Goal: Information Seeking & Learning: Learn about a topic

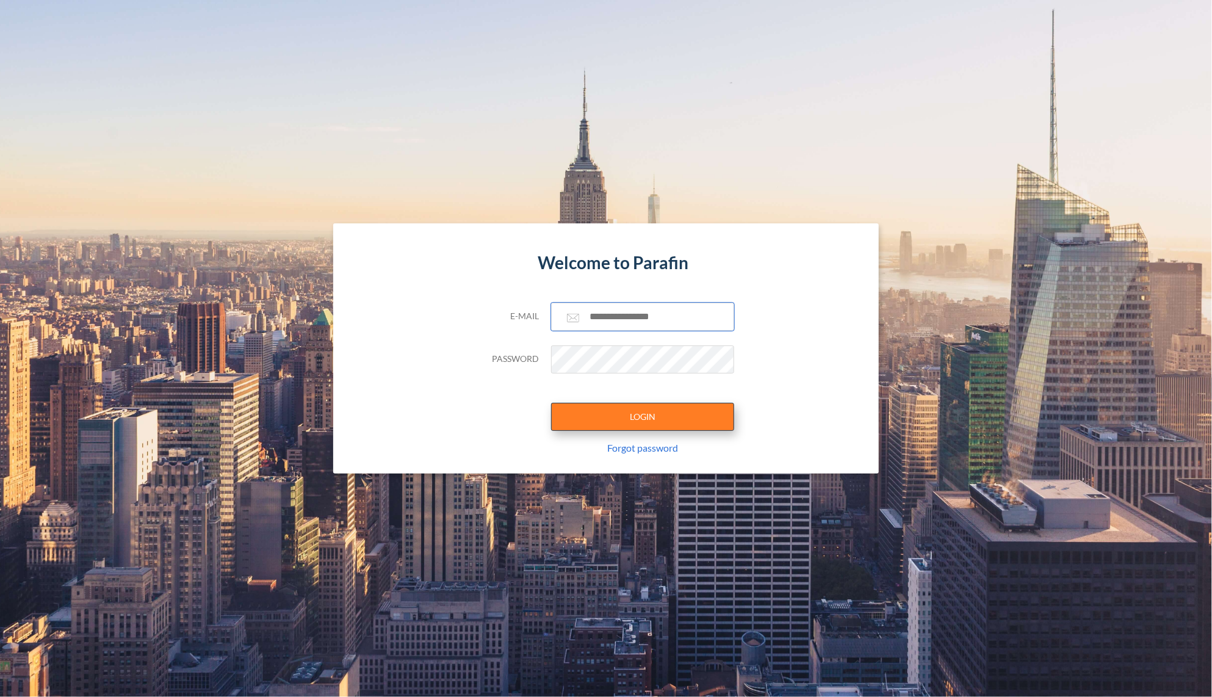
type input "**********"
click at [600, 415] on button "LOGIN" at bounding box center [642, 417] width 183 height 28
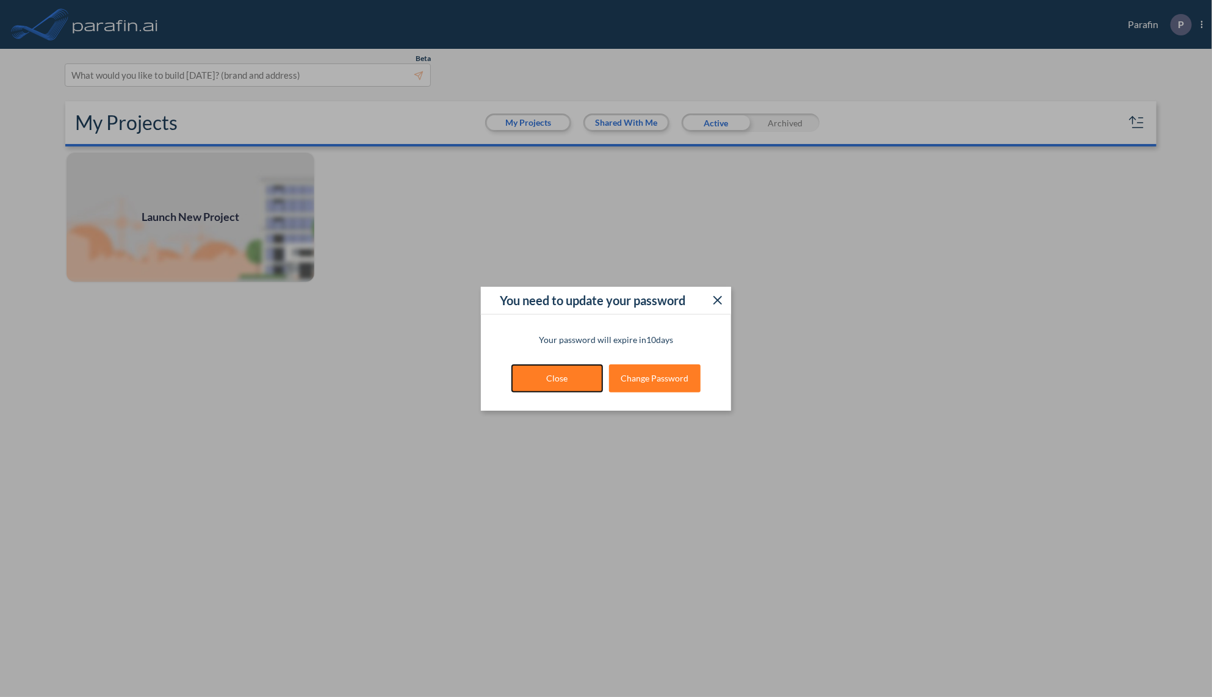
click at [554, 386] on button "Close" at bounding box center [557, 378] width 92 height 28
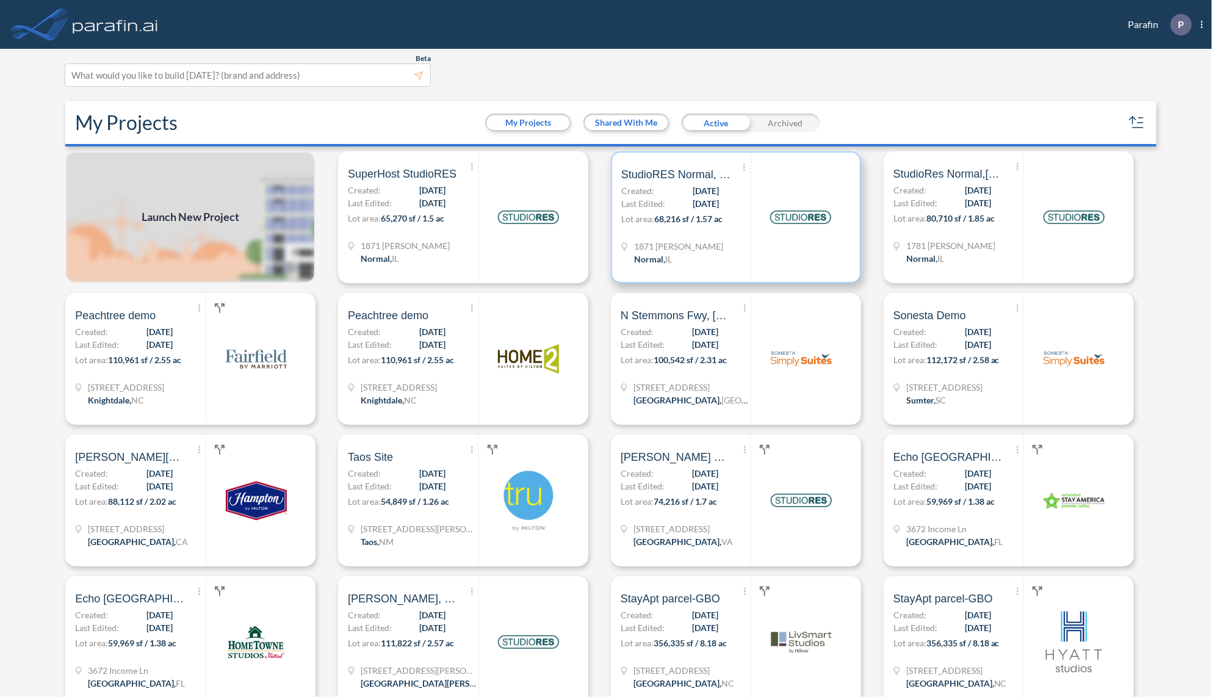
click at [709, 198] on span "[DATE]" at bounding box center [706, 203] width 26 height 13
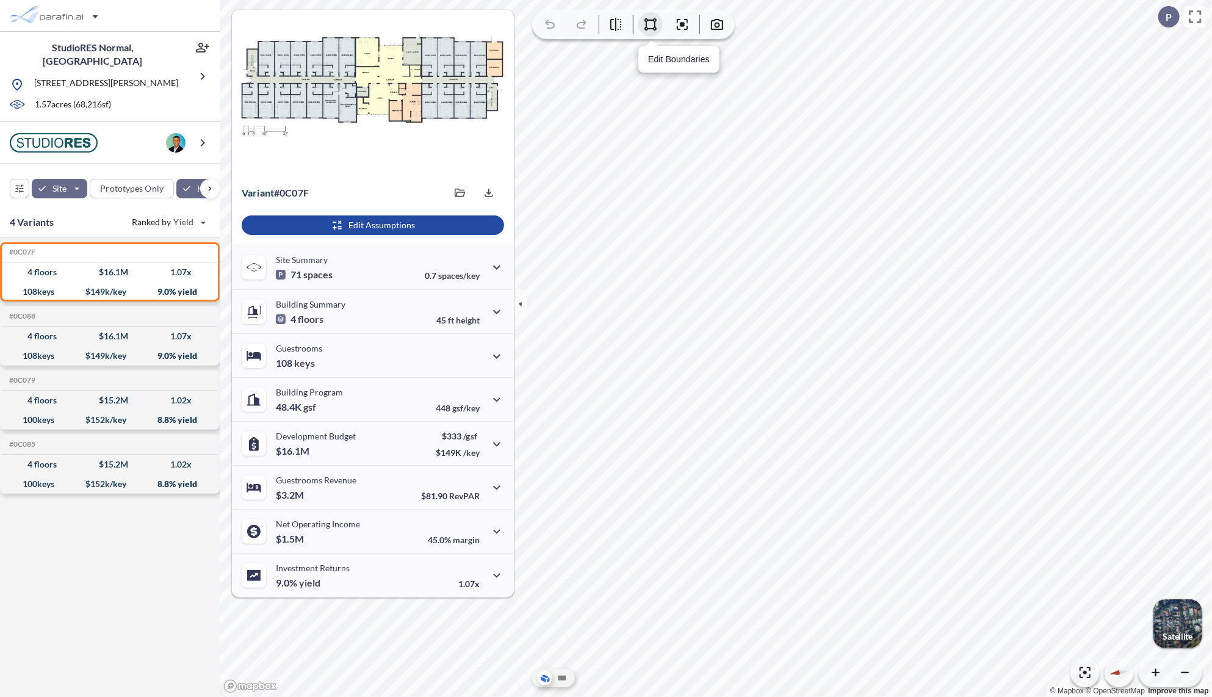
click at [646, 33] on button "button" at bounding box center [650, 24] width 24 height 24
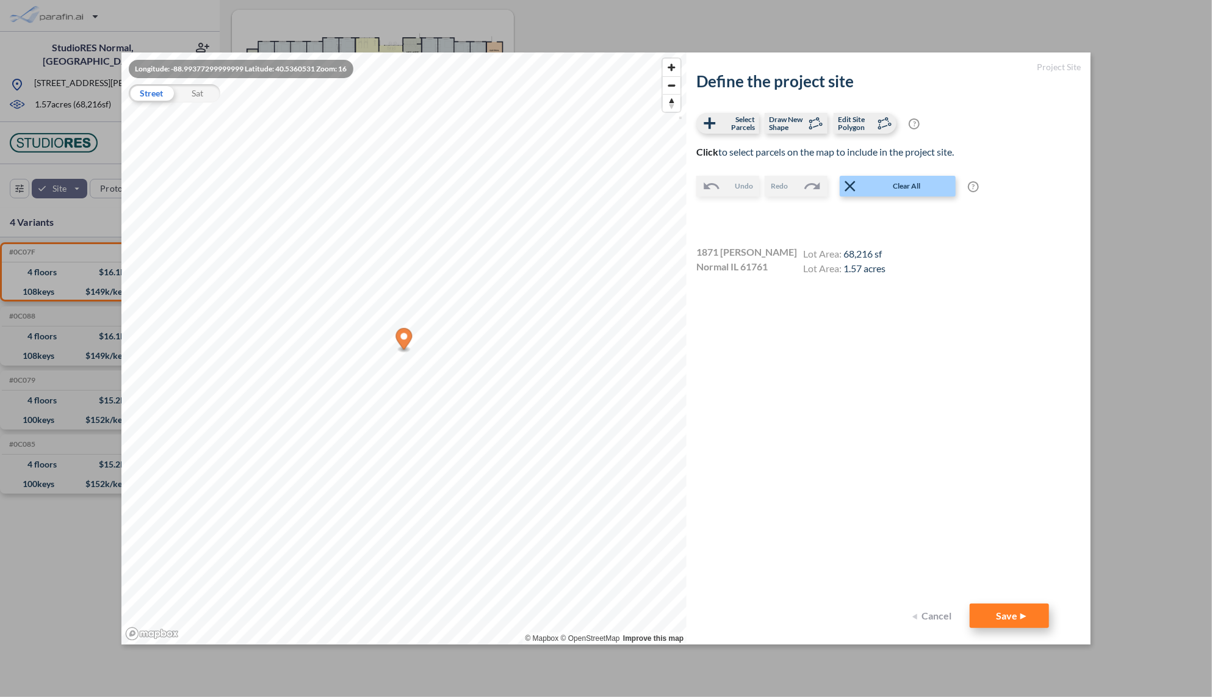
click at [990, 618] on button "Save" at bounding box center [1009, 616] width 79 height 24
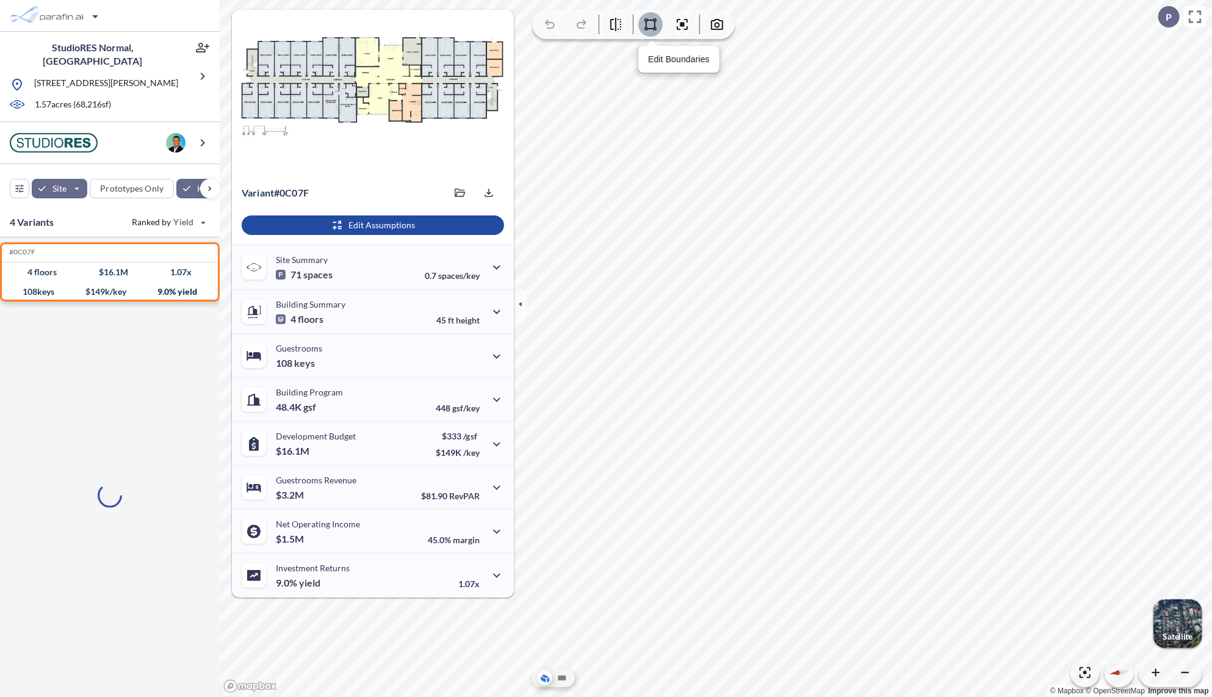
click at [650, 32] on button "button" at bounding box center [650, 24] width 24 height 24
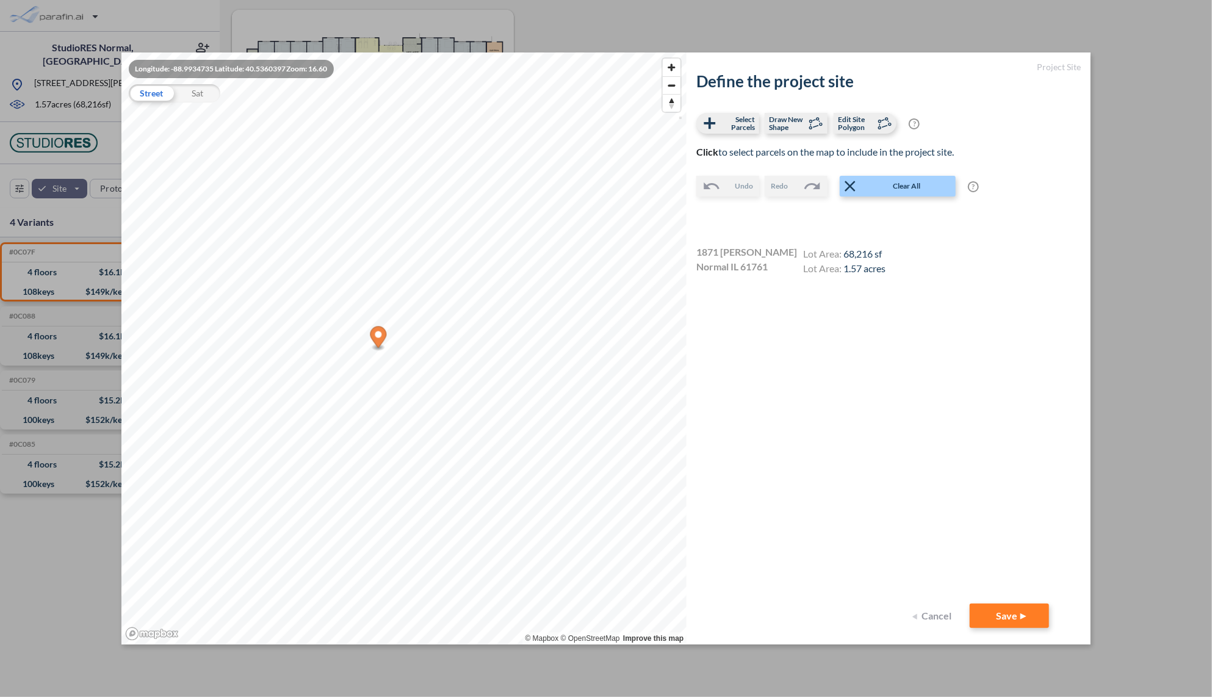
click at [1134, 392] on div "Longitude: -88.9934735 Latitude: 40.5360397 Zoom: 16.60 Street Sat © Mapbox © O…" at bounding box center [606, 348] width 1212 height 697
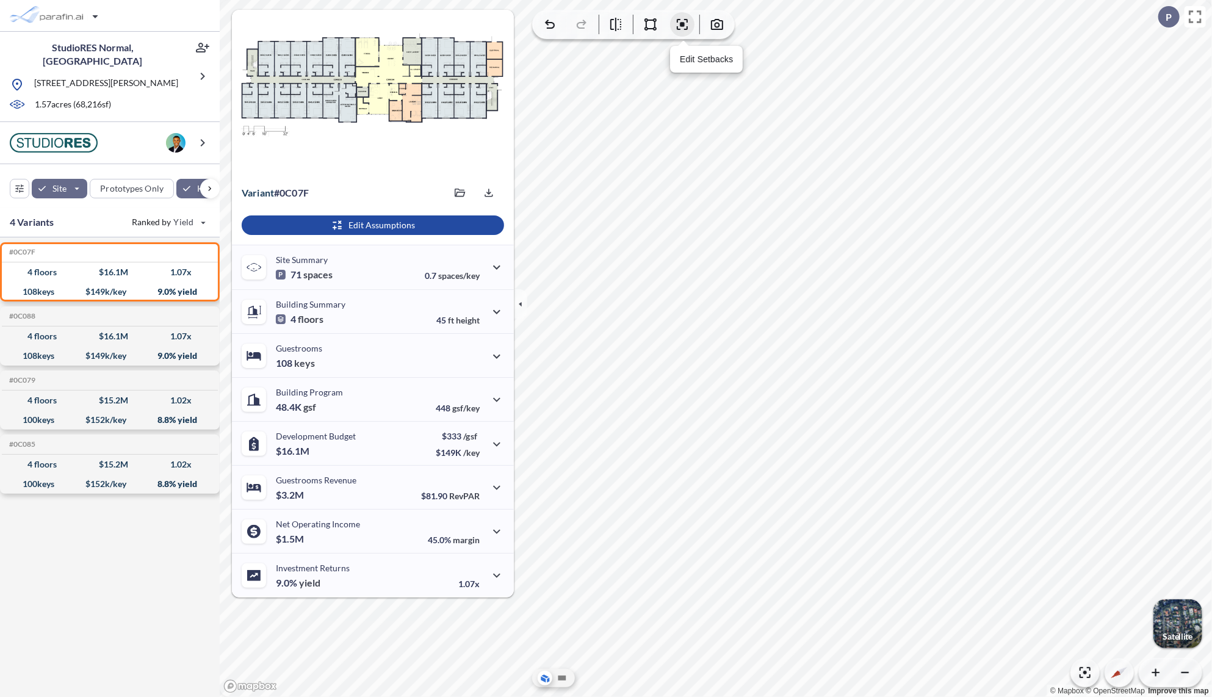
click at [681, 28] on icon "button" at bounding box center [682, 24] width 15 height 15
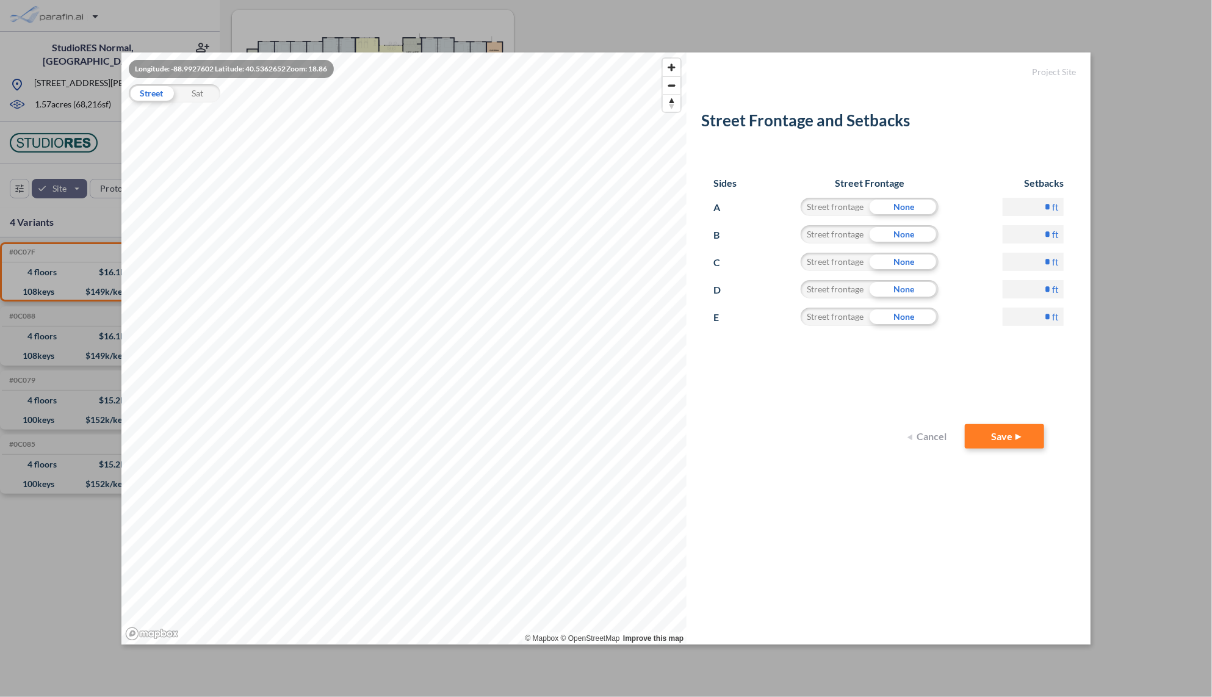
click at [1111, 209] on div "Longitude: -88.9927602 Latitude: 40.5362652 Zoom: 18.86 Street Sat © Mapbox © O…" at bounding box center [606, 348] width 1212 height 697
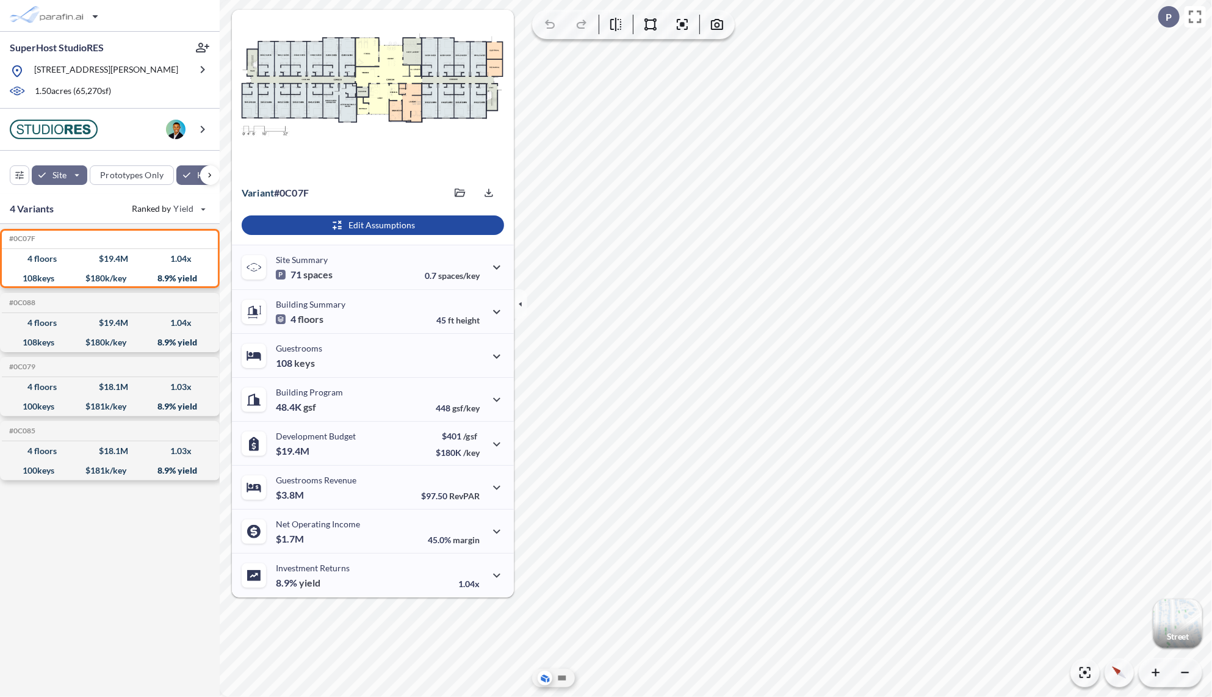
click at [110, 553] on div "#0C07F Development Report Design Report 4 floors $ 19.4 M 1.04 x 108 keys $ 180…" at bounding box center [110, 460] width 220 height 473
click at [517, 308] on icon "button" at bounding box center [520, 303] width 13 height 13
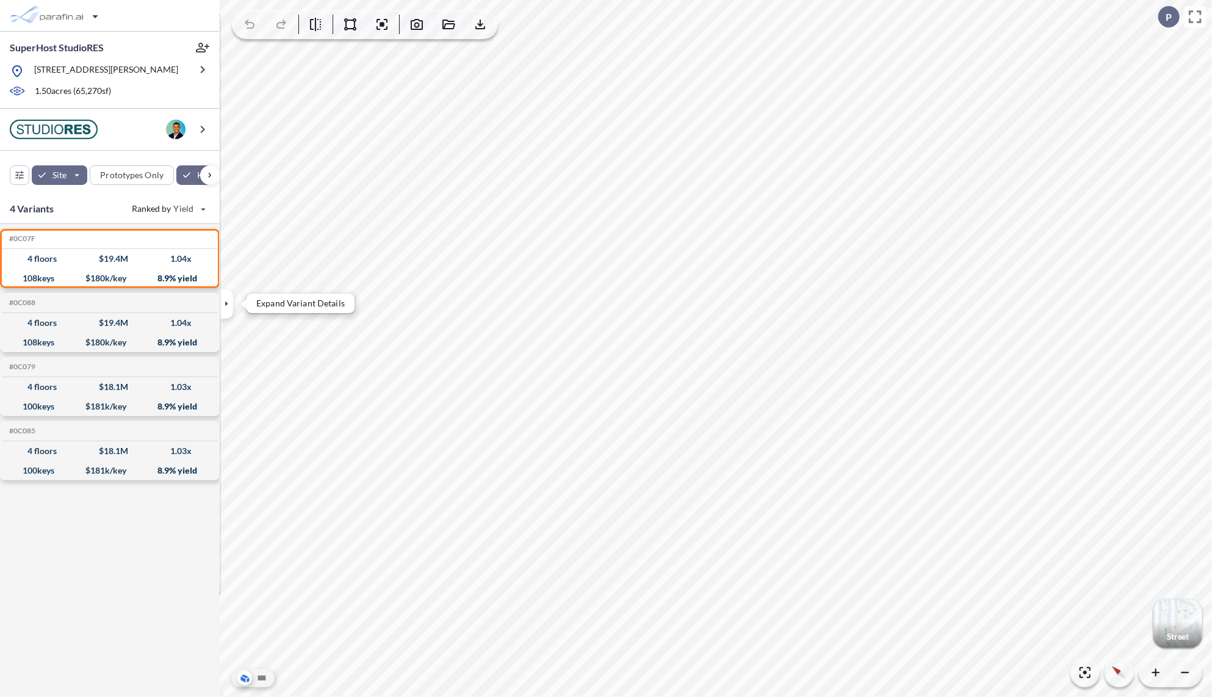
click at [228, 306] on icon "button" at bounding box center [226, 303] width 13 height 13
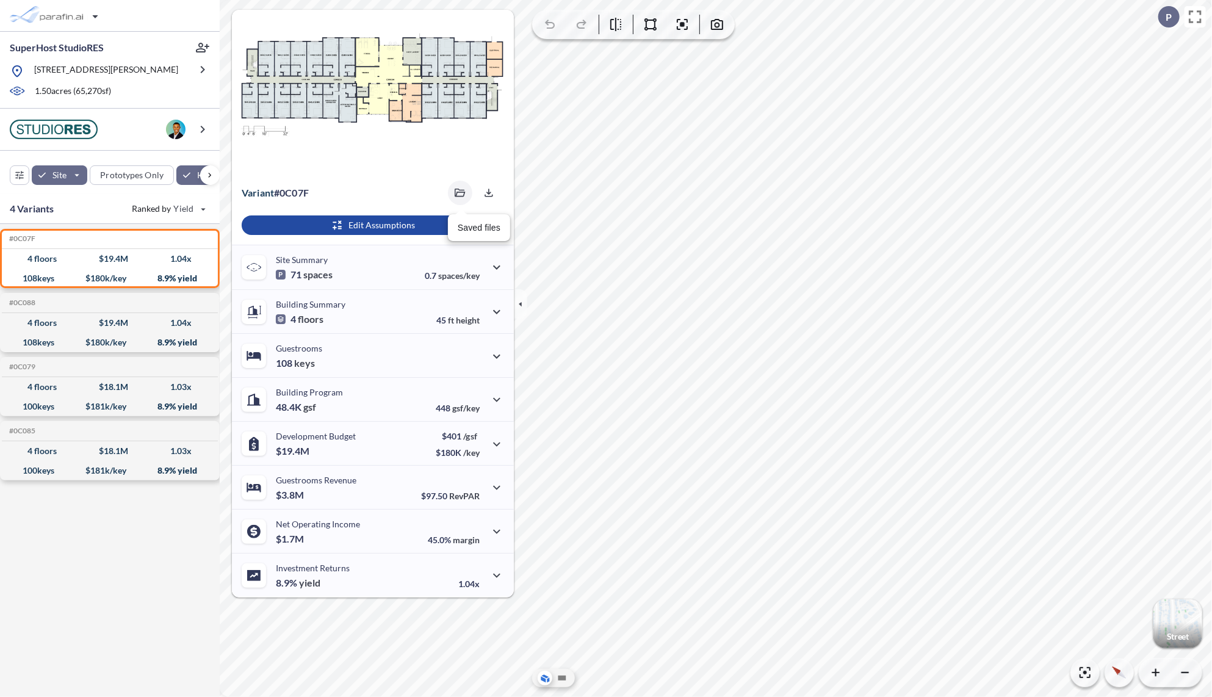
click at [466, 183] on button "button" at bounding box center [460, 193] width 24 height 24
click at [390, 232] on span "0c07f-image.jpg 09/11/2025" at bounding box center [369, 228] width 82 height 11
